Goal: Task Accomplishment & Management: Use online tool/utility

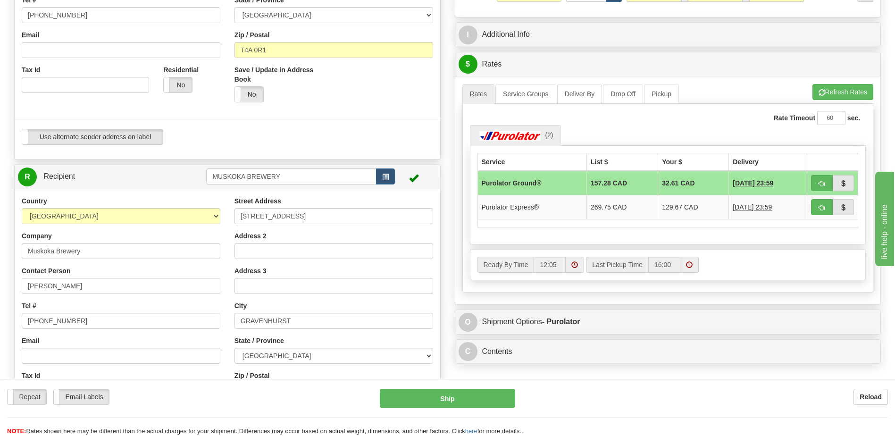
scroll to position [236, 0]
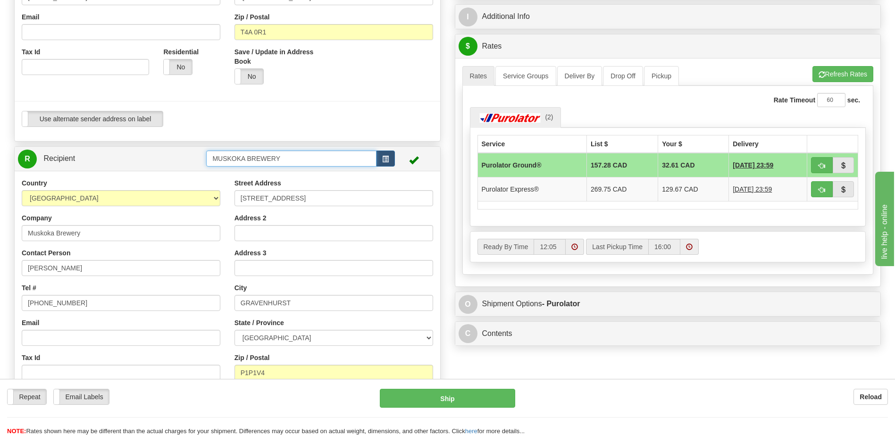
drag, startPoint x: 134, startPoint y: 143, endPoint x: 119, endPoint y: 144, distance: 15.1
click at [120, 143] on div "S Sender BSG AIRDRIE - 624" at bounding box center [227, 172] width 441 height 663
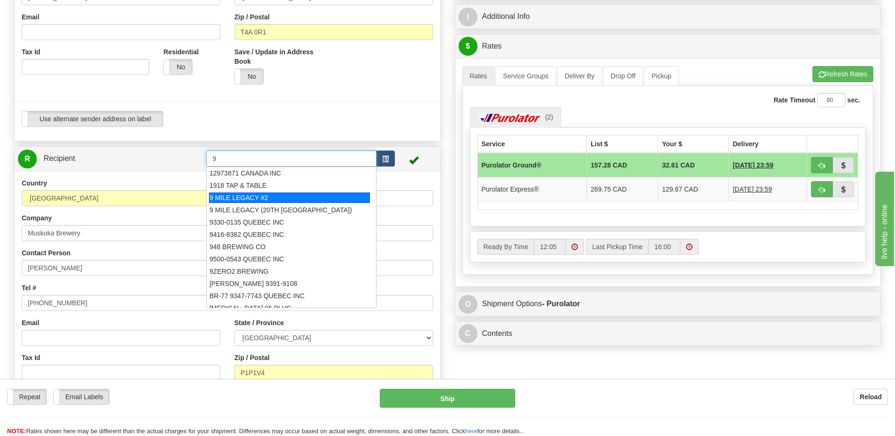
click at [297, 198] on div "9 MILE LEGACY #2" at bounding box center [289, 198] width 161 height 10
type input "9 MILE LEGACY #2"
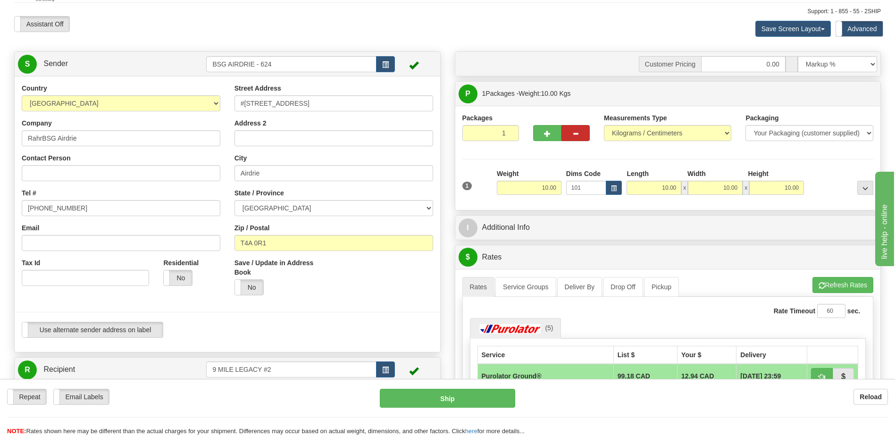
scroll to position [0, 0]
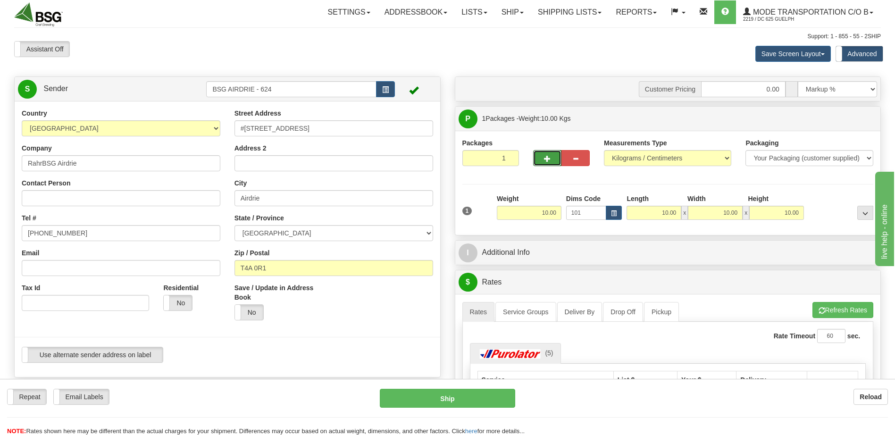
click at [548, 158] on span "button" at bounding box center [547, 159] width 7 height 6
type input "2"
click at [854, 116] on span "Package Level" at bounding box center [853, 119] width 37 height 7
radio input "true"
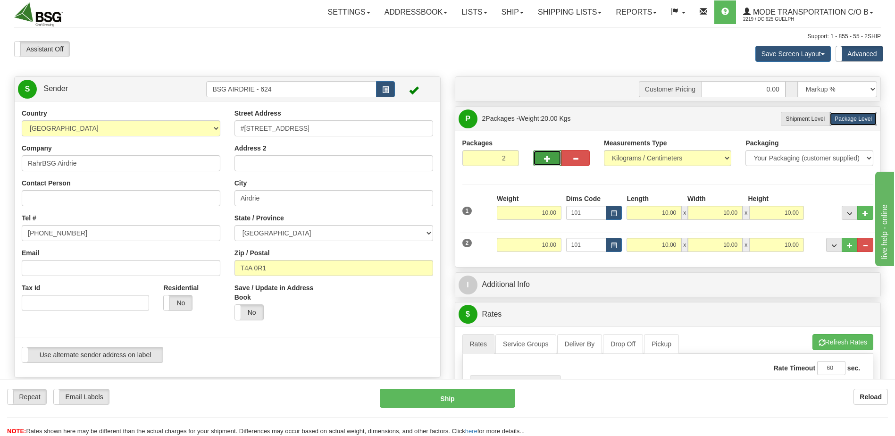
click at [545, 161] on span "button" at bounding box center [547, 159] width 7 height 6
type input "3"
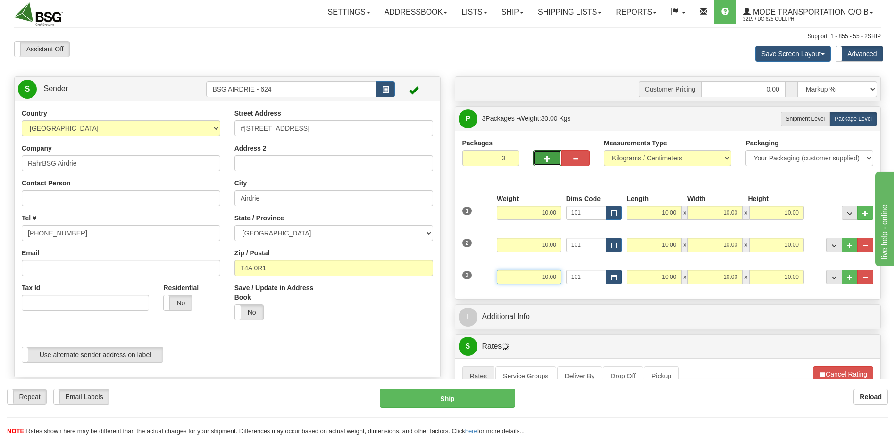
drag, startPoint x: 529, startPoint y: 278, endPoint x: 607, endPoint y: 280, distance: 77.9
click at [597, 279] on div "3 Weight 10.00 Dims Code 101 Length Width x" at bounding box center [668, 276] width 416 height 32
click at [512, 241] on input "10.00" at bounding box center [529, 245] width 65 height 14
type input "11.00"
drag, startPoint x: 539, startPoint y: 243, endPoint x: 581, endPoint y: 248, distance: 42.7
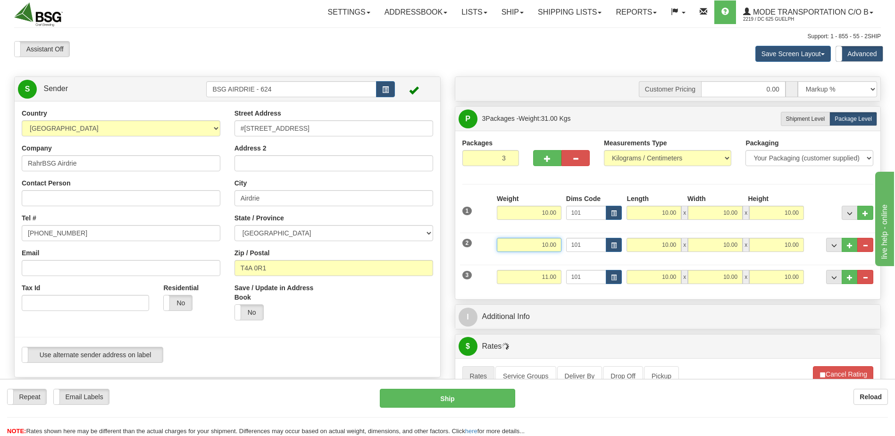
click at [572, 245] on div "2 Weight 10.00 Dims Code 101 Length Width x" at bounding box center [668, 244] width 416 height 32
click at [542, 274] on input "11.00" at bounding box center [529, 277] width 65 height 14
type input "12.00"
drag, startPoint x: 559, startPoint y: 279, endPoint x: 583, endPoint y: 276, distance: 24.3
click at [572, 276] on div "3 Weight 11.00 Dims Code 101 Length Width x" at bounding box center [668, 276] width 416 height 32
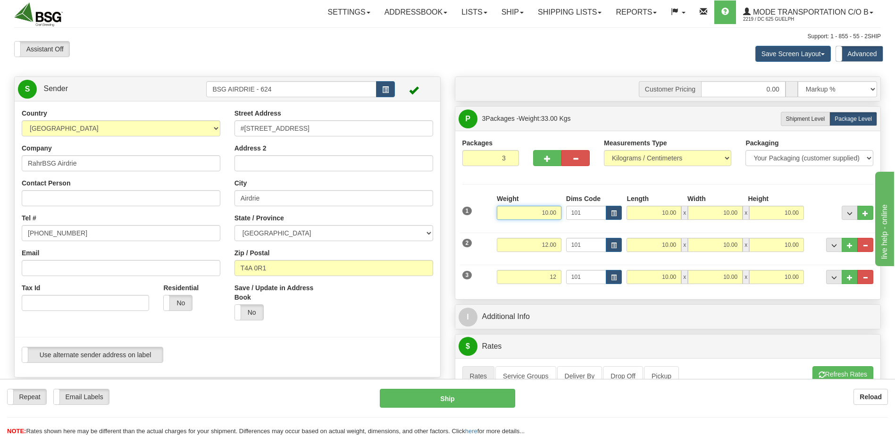
type input "12.00"
click at [539, 218] on input "10.00" at bounding box center [529, 213] width 65 height 14
drag, startPoint x: 530, startPoint y: 215, endPoint x: 601, endPoint y: 215, distance: 71.2
click at [598, 215] on div "1 Weight 10.00 Dims Code 101" at bounding box center [668, 211] width 416 height 34
click at [546, 243] on input "12.00" at bounding box center [529, 245] width 65 height 14
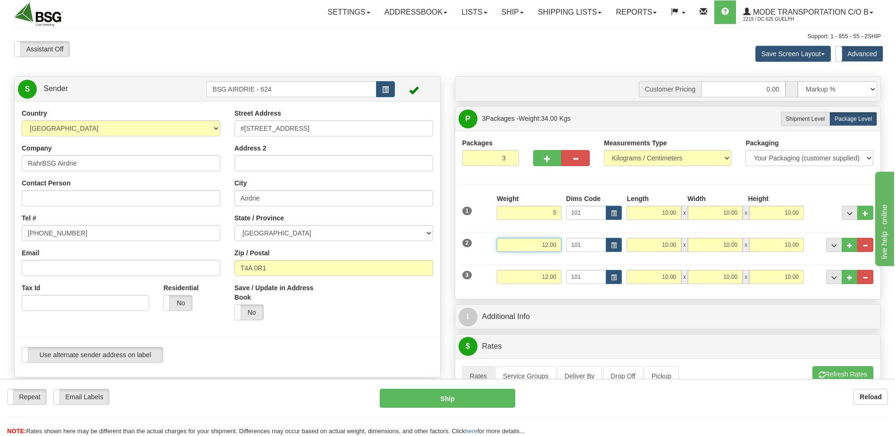
type input "5.00"
drag, startPoint x: 535, startPoint y: 251, endPoint x: 561, endPoint y: 247, distance: 26.2
click at [561, 247] on input "12.00" at bounding box center [529, 245] width 65 height 14
click at [544, 280] on input "12.00" at bounding box center [529, 277] width 65 height 14
type input "16.00"
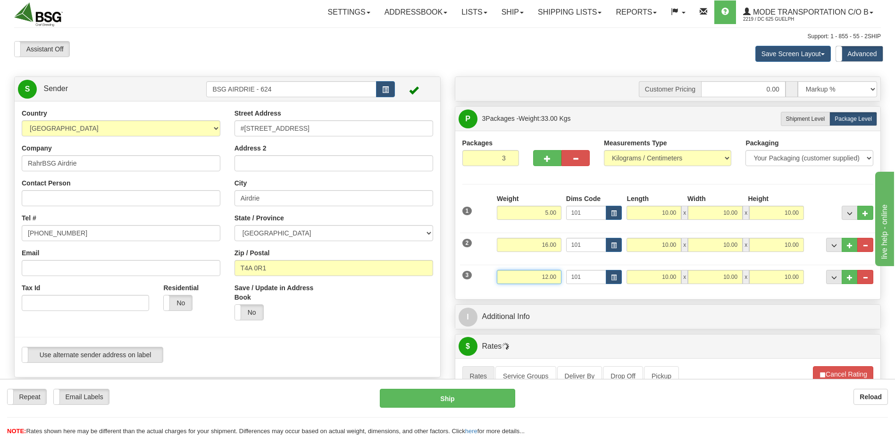
drag, startPoint x: 585, startPoint y: 276, endPoint x: 605, endPoint y: 275, distance: 20.3
click at [602, 276] on div "3 Weight 12.00 Dims Code 101 Length Width x" at bounding box center [668, 276] width 416 height 32
click at [542, 243] on input "16.00" at bounding box center [529, 245] width 65 height 14
type input "16.00"
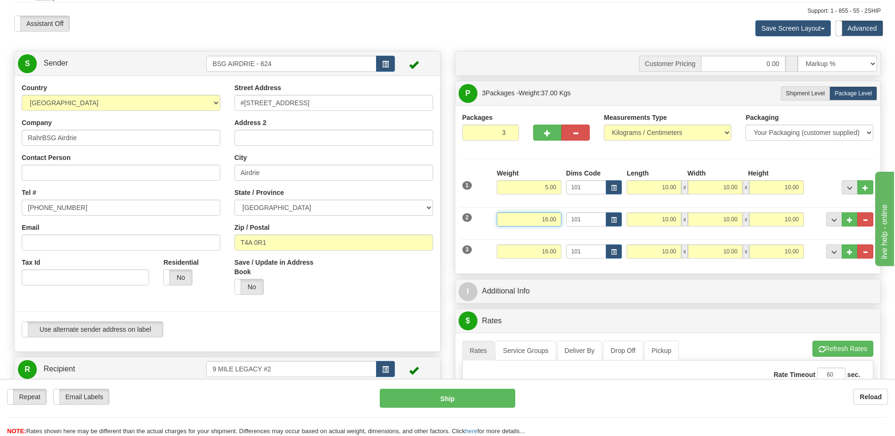
scroll to position [142, 0]
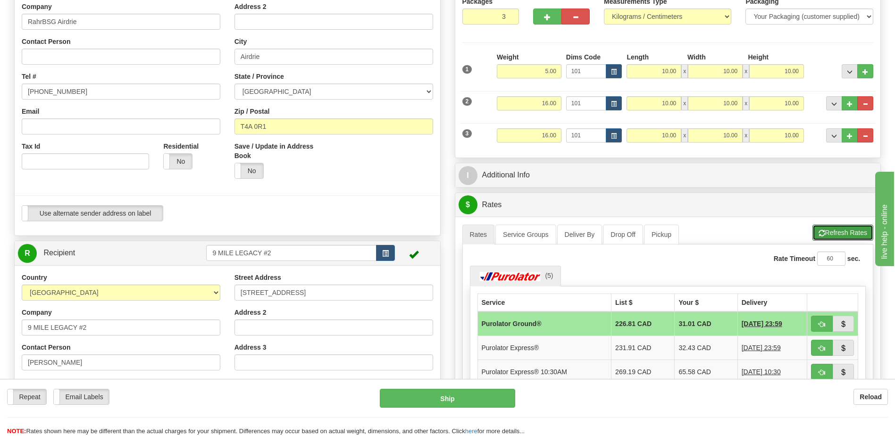
click at [841, 230] on button "Refresh Rates" at bounding box center [843, 233] width 61 height 16
